Goal: Task Accomplishment & Management: Manage account settings

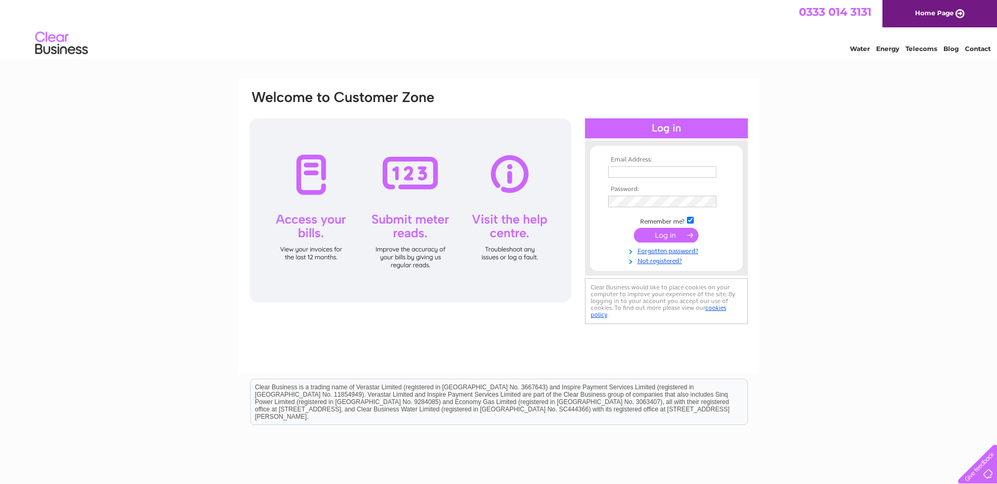
type input "[EMAIL_ADDRESS][DOMAIN_NAME]"
click at [678, 236] on input "submit" at bounding box center [666, 235] width 65 height 15
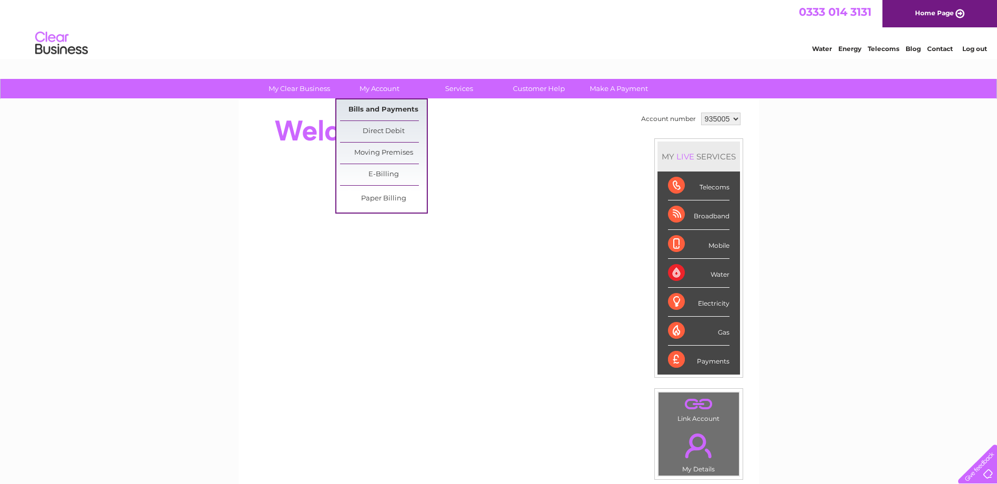
click at [377, 116] on link "Bills and Payments" at bounding box center [383, 109] width 87 height 21
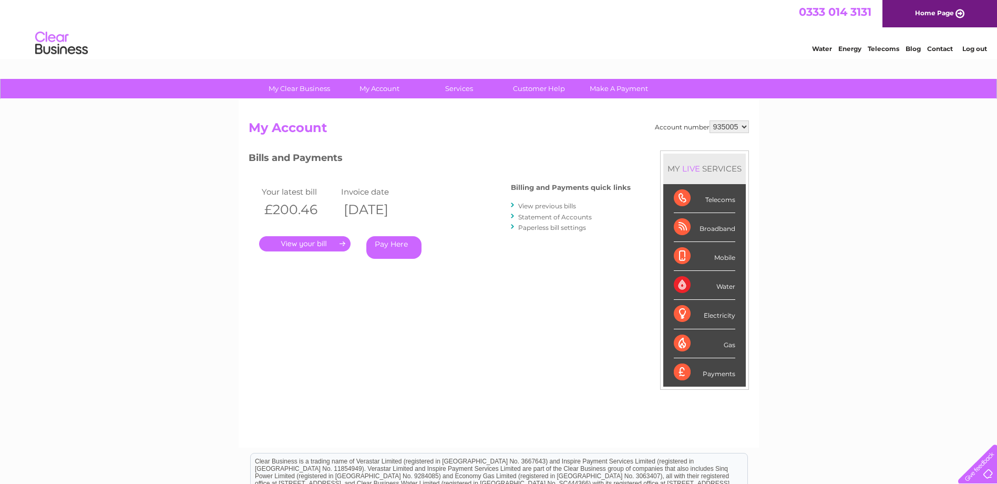
click at [940, 48] on link "Contact" at bounding box center [940, 49] width 26 height 8
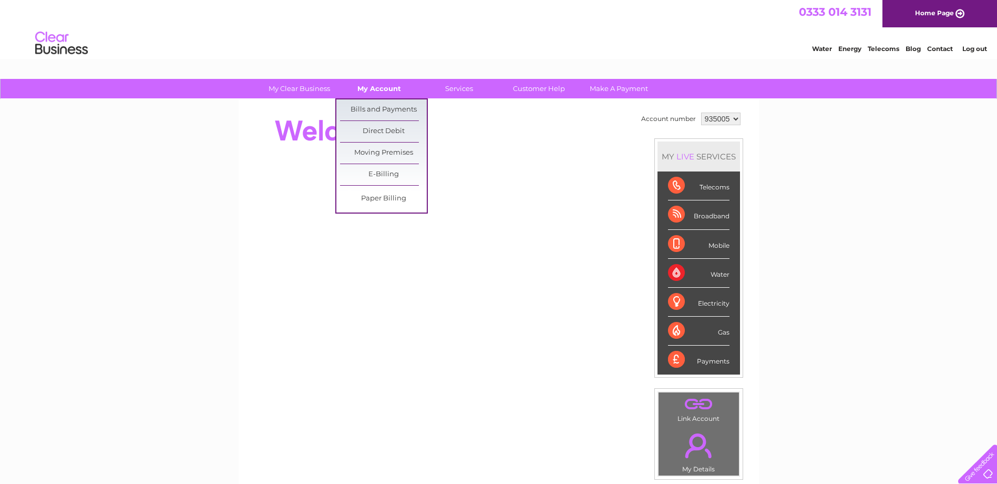
click at [384, 90] on link "My Account" at bounding box center [379, 88] width 87 height 19
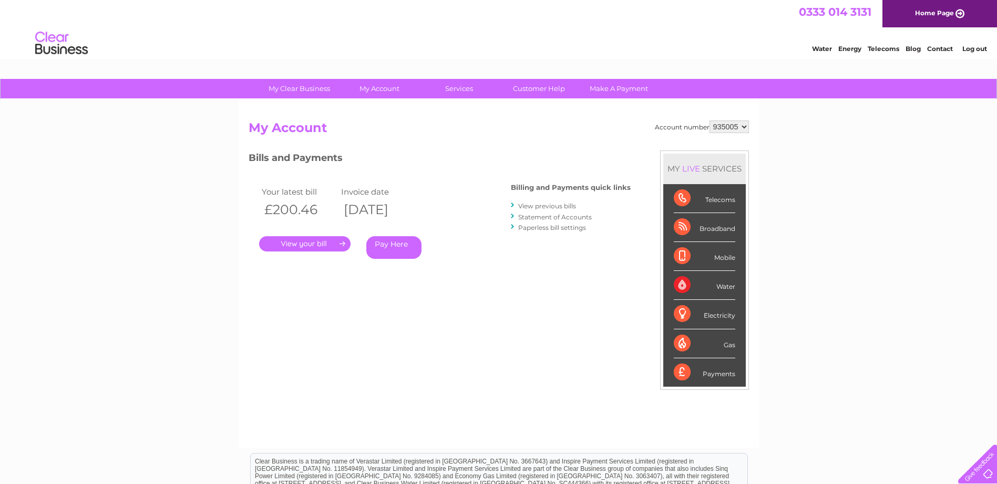
click at [303, 244] on link "." at bounding box center [304, 243] width 91 height 15
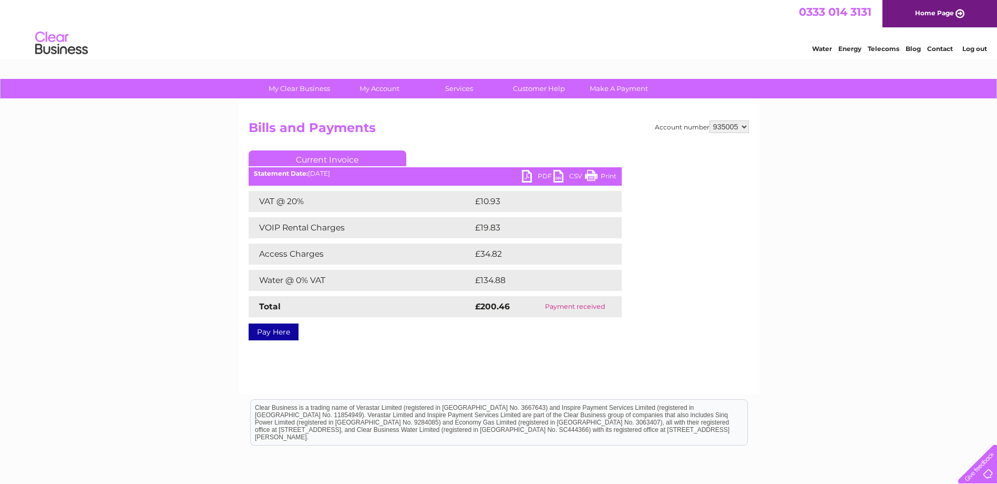
click at [530, 179] on link "PDF" at bounding box center [538, 177] width 32 height 15
